Goal: Information Seeking & Learning: Check status

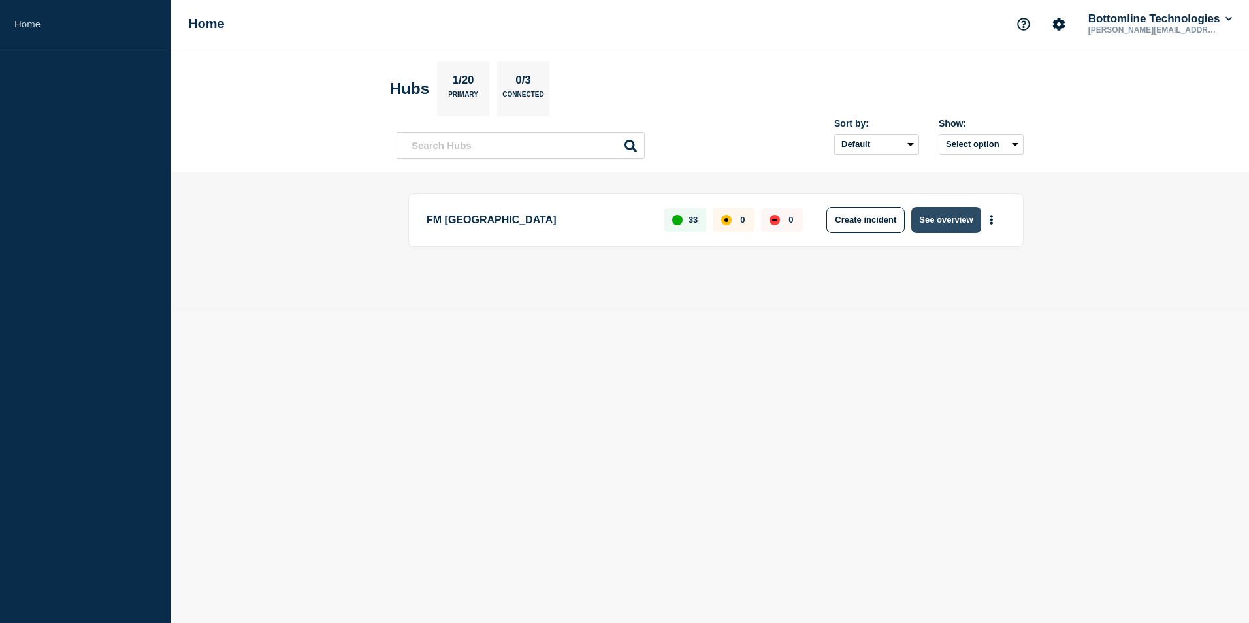
click at [950, 222] on button "See overview" at bounding box center [945, 220] width 69 height 26
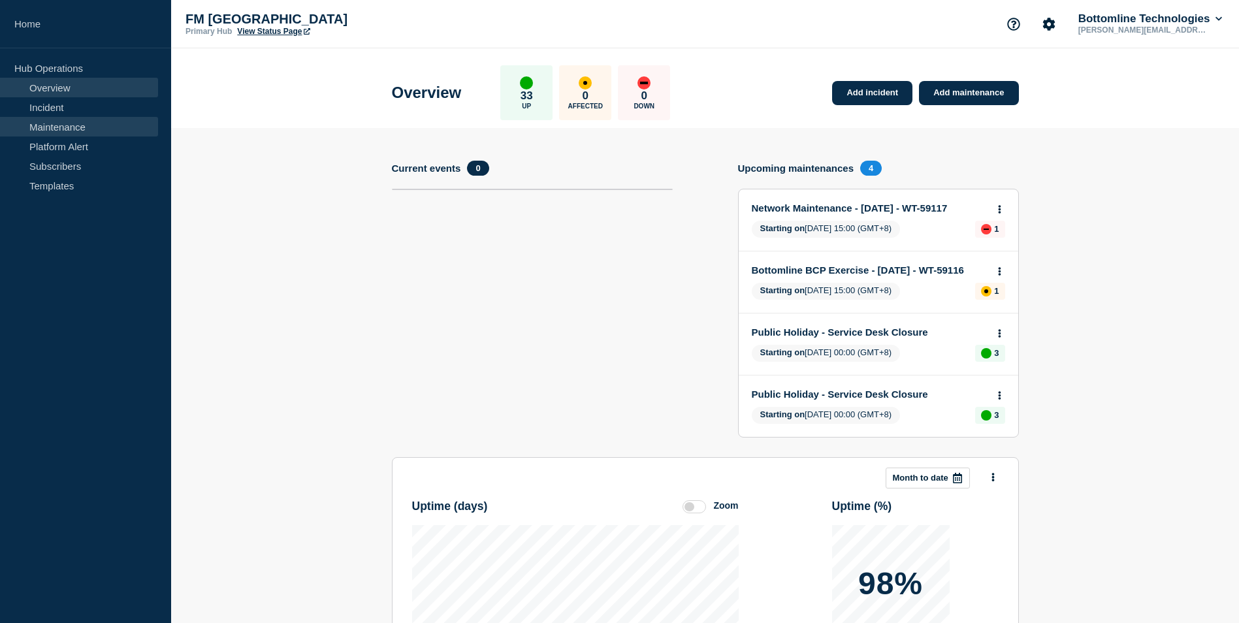
click at [69, 123] on link "Maintenance" at bounding box center [79, 127] width 158 height 20
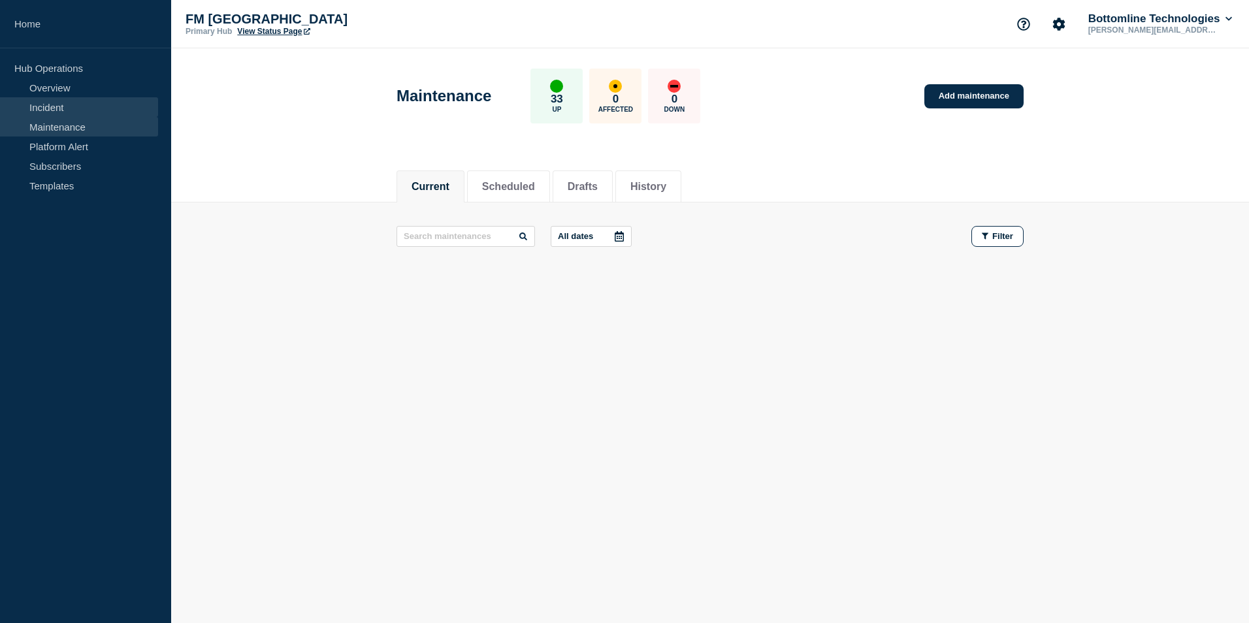
click at [52, 111] on link "Incident" at bounding box center [79, 107] width 158 height 20
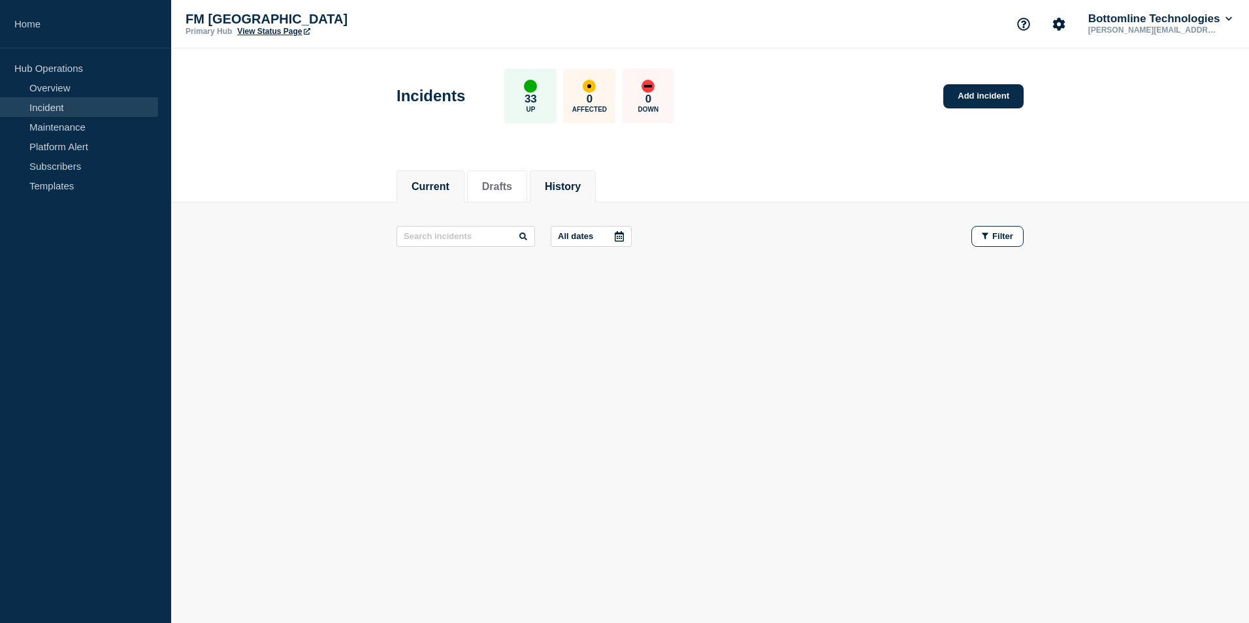
click at [573, 189] on button "History" at bounding box center [563, 187] width 36 height 12
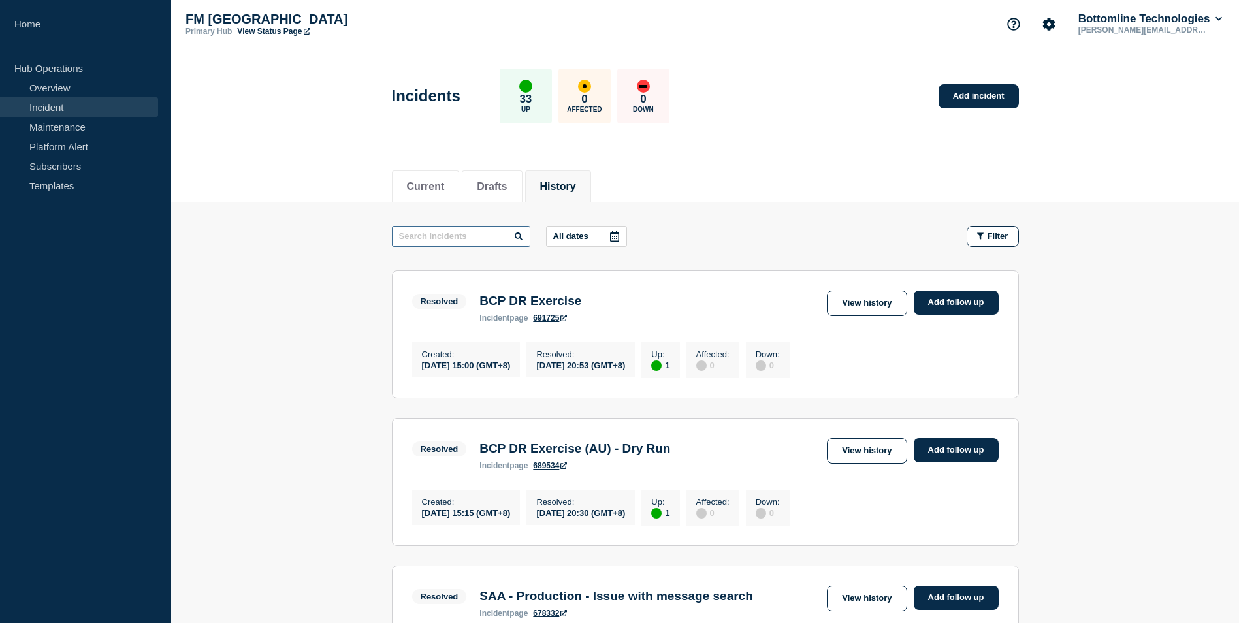
click at [451, 241] on input "text" at bounding box center [461, 236] width 138 height 21
type input "GTS"
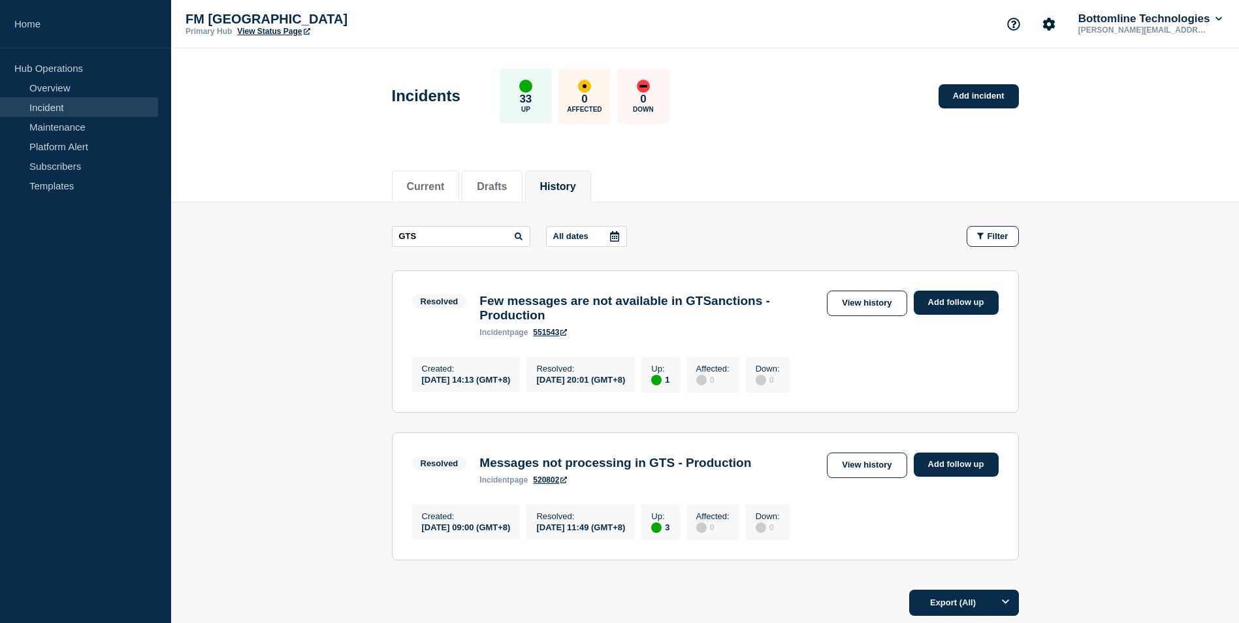
click at [339, 348] on main "GTS All dates Filter Resolved 1 Up Few messages are not available in GTSanction…" at bounding box center [705, 392] width 1068 height 378
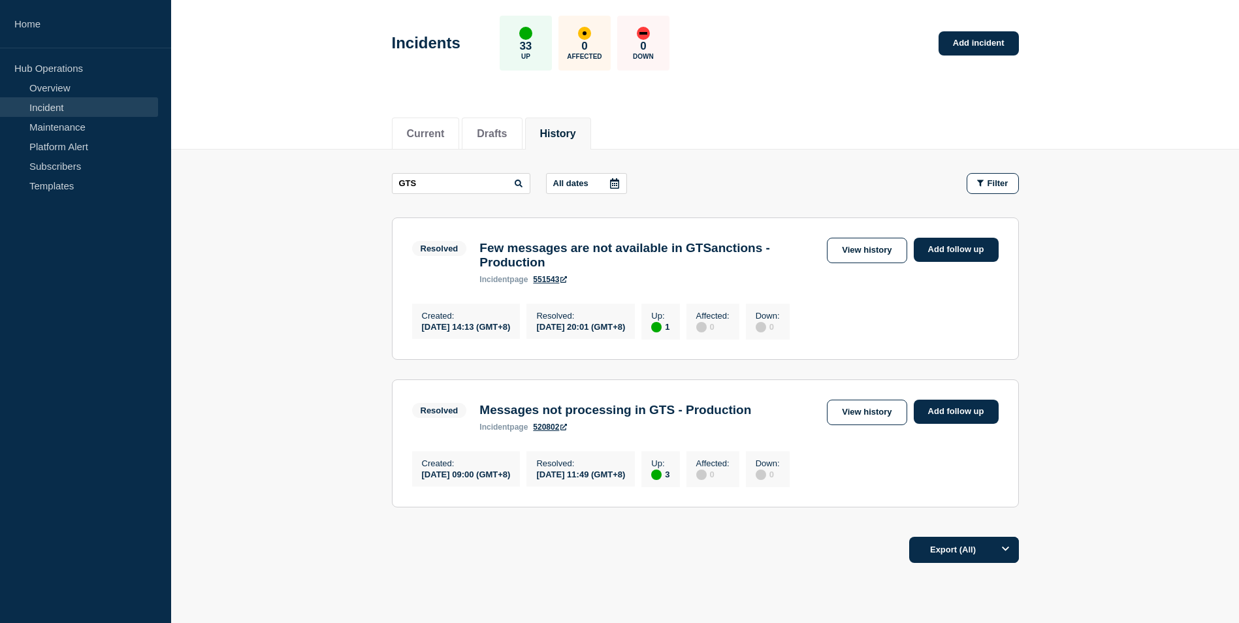
scroll to position [124, 0]
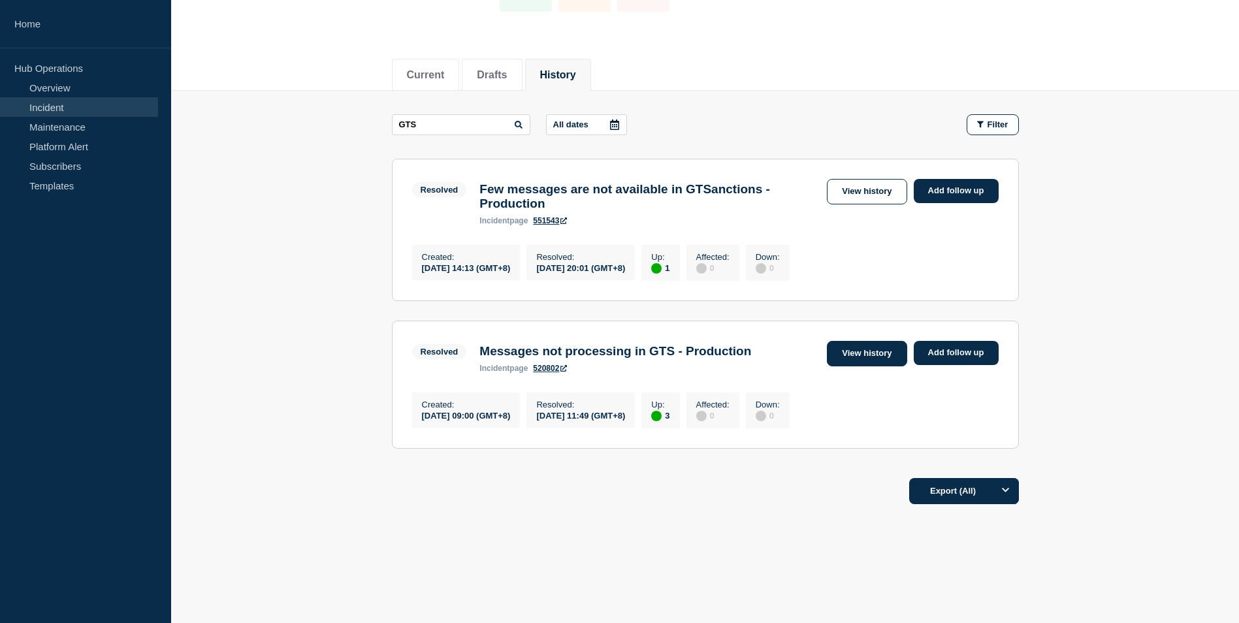
click at [857, 354] on link "View history" at bounding box center [867, 353] width 80 height 25
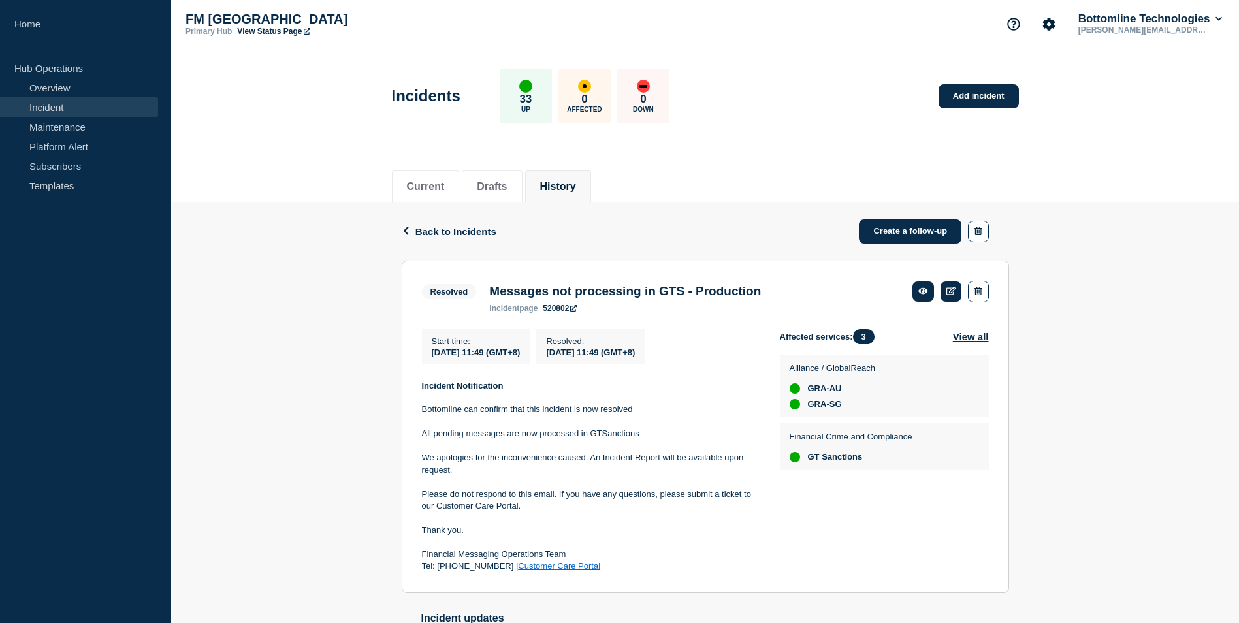
click at [359, 361] on div "Back Back to Incidents Create a follow-up Resolved Messages not processing in G…" at bounding box center [705, 478] width 1068 height 551
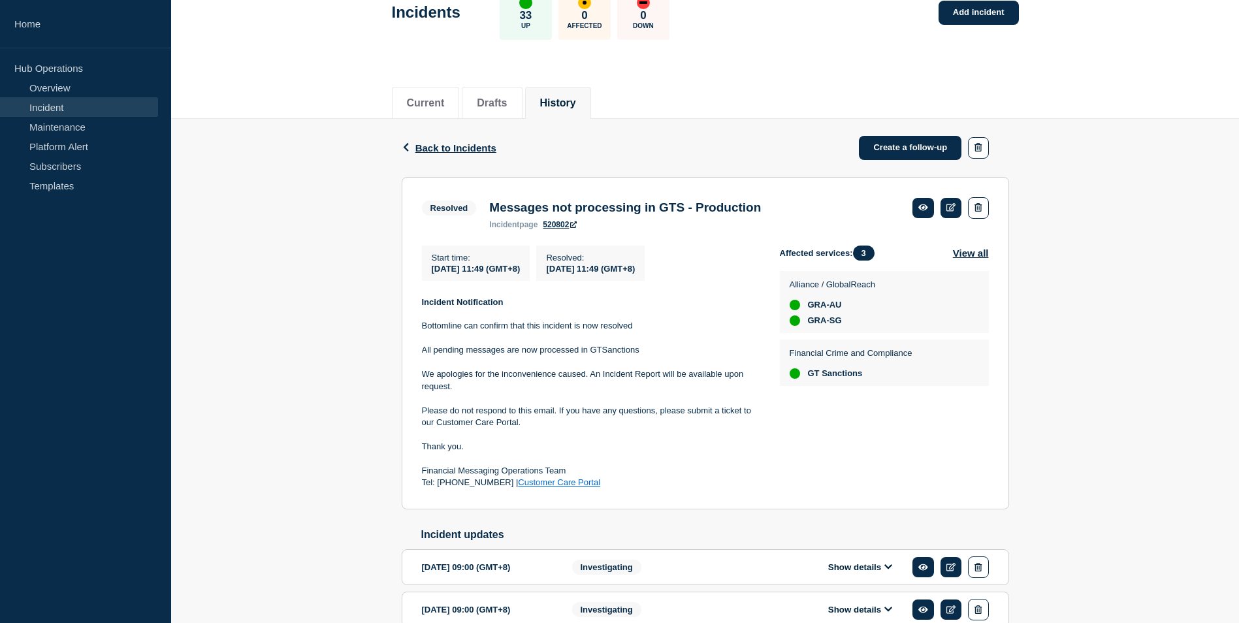
scroll to position [157, 0]
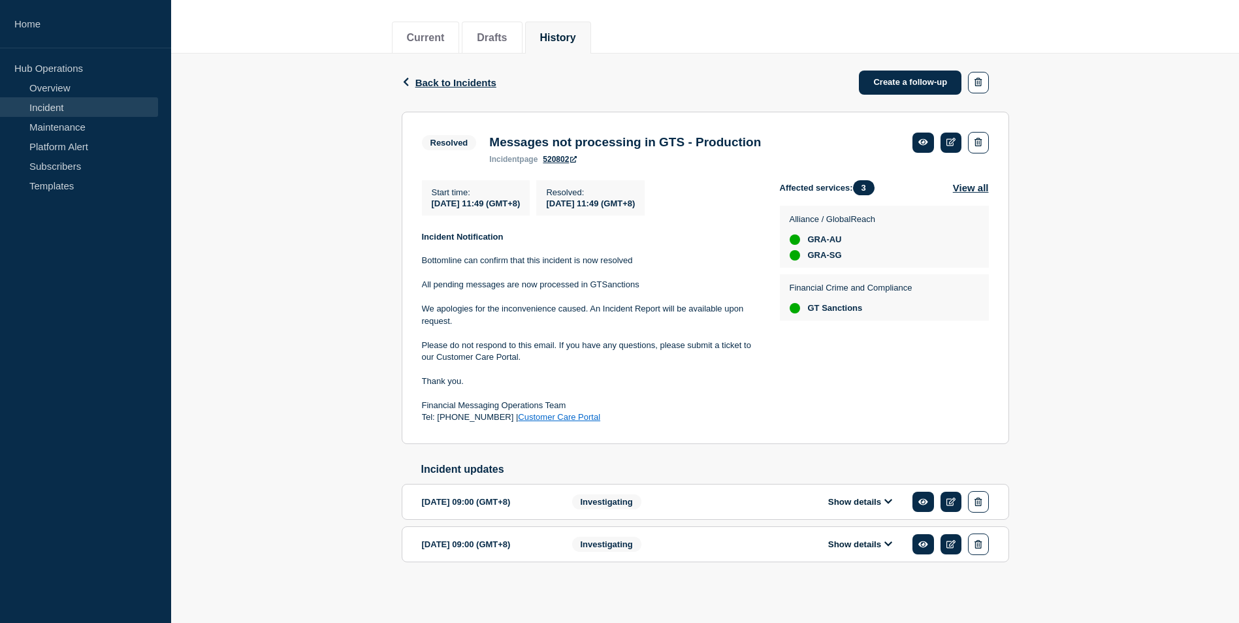
click at [287, 357] on div "Back Back to Incidents Create a follow-up Resolved Messages not processing in G…" at bounding box center [705, 329] width 1068 height 551
click at [331, 311] on div "Back Back to Incidents Create a follow-up Resolved Messages not processing in G…" at bounding box center [705, 329] width 1068 height 551
click at [406, 78] on icon "button" at bounding box center [405, 82] width 5 height 8
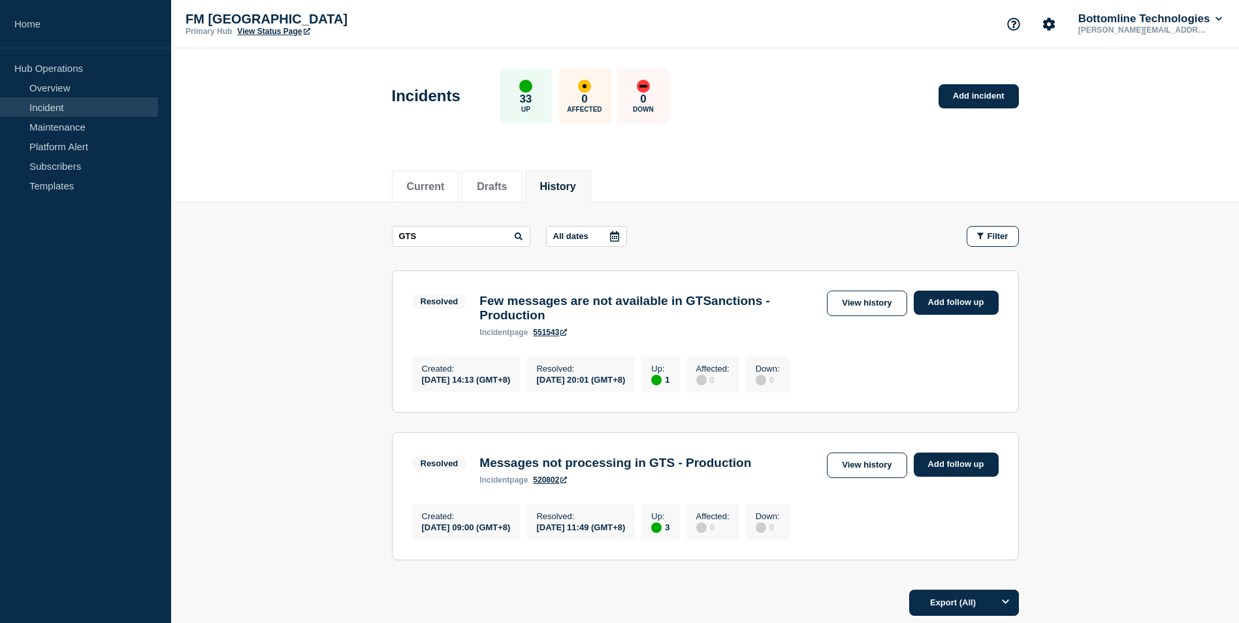
drag, startPoint x: 863, startPoint y: 310, endPoint x: 851, endPoint y: 320, distance: 15.3
click at [863, 310] on link "View history" at bounding box center [867, 303] width 80 height 25
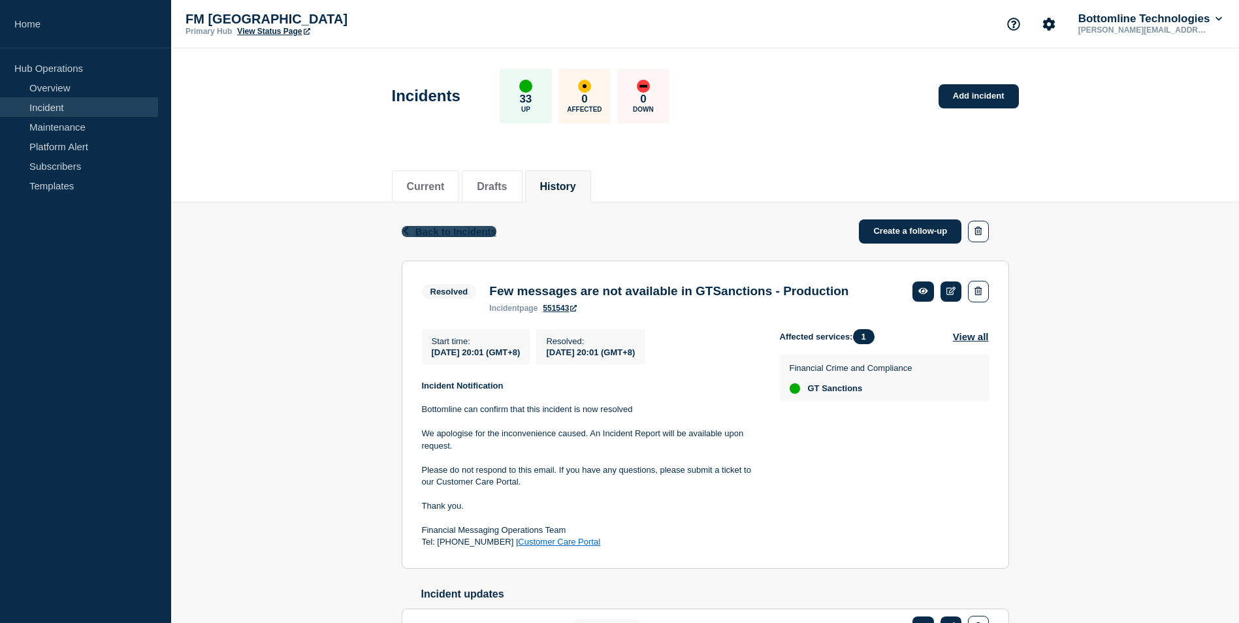
click at [403, 231] on icon "button" at bounding box center [406, 231] width 10 height 8
